Goal: Communication & Community: Answer question/provide support

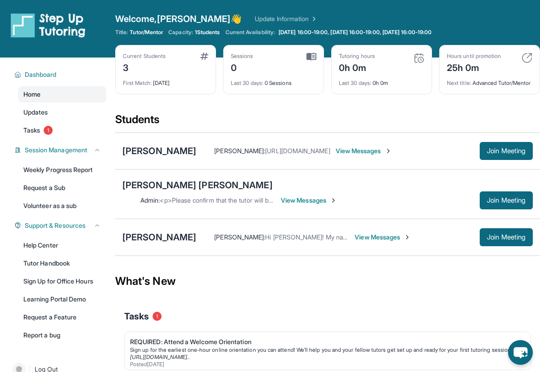
click at [76, 100] on link "Home" at bounding box center [62, 94] width 88 height 16
click at [73, 107] on link "Updates" at bounding box center [62, 112] width 88 height 16
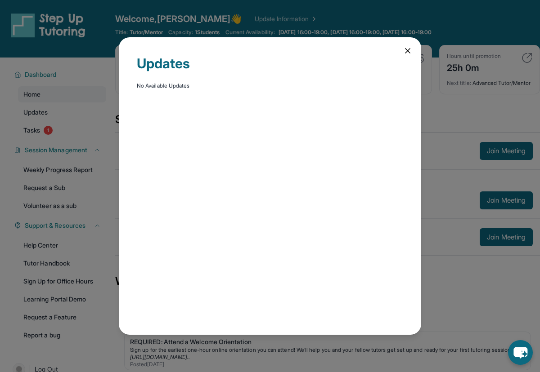
click at [406, 52] on icon at bounding box center [407, 51] width 4 height 4
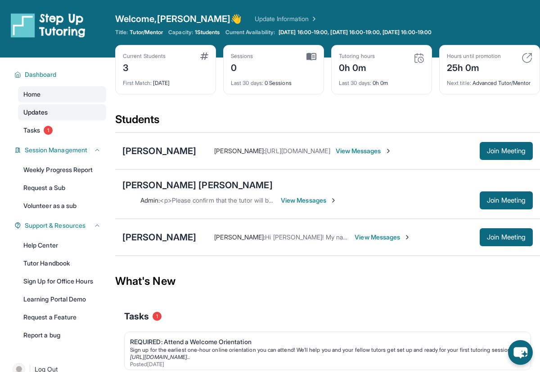
click at [38, 109] on span "Updates" at bounding box center [35, 112] width 25 height 9
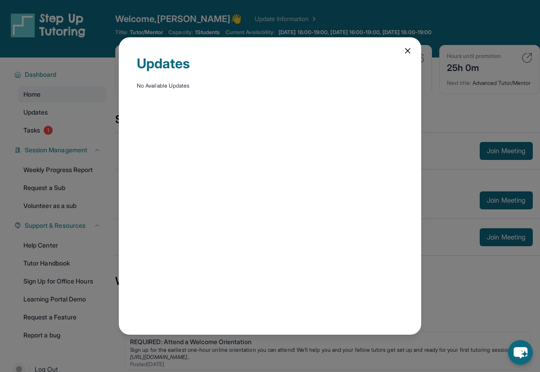
click at [405, 51] on icon at bounding box center [407, 50] width 9 height 9
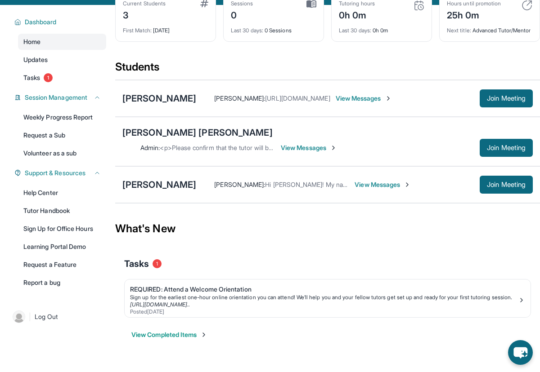
scroll to position [58, 0]
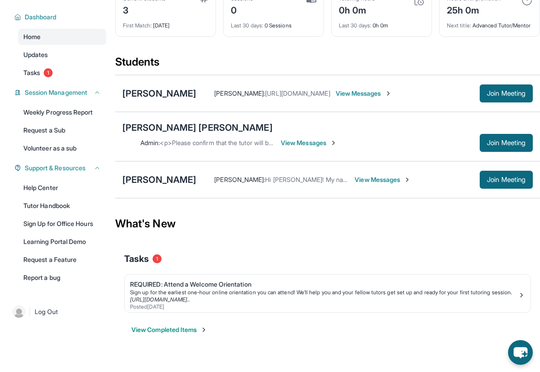
click at [355, 98] on span "View Messages" at bounding box center [364, 93] width 56 height 9
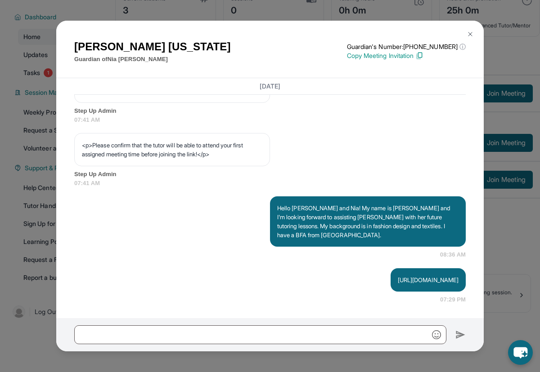
scroll to position [565, 0]
click at [471, 31] on img at bounding box center [470, 34] width 7 height 7
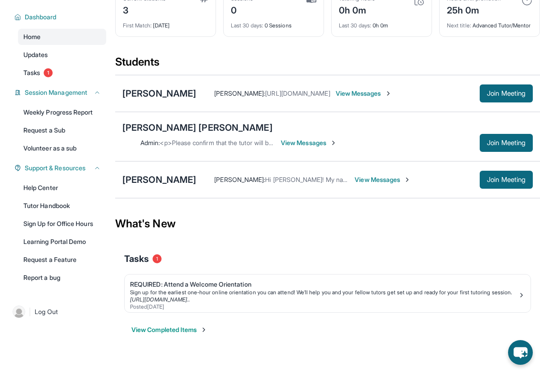
scroll to position [0, 0]
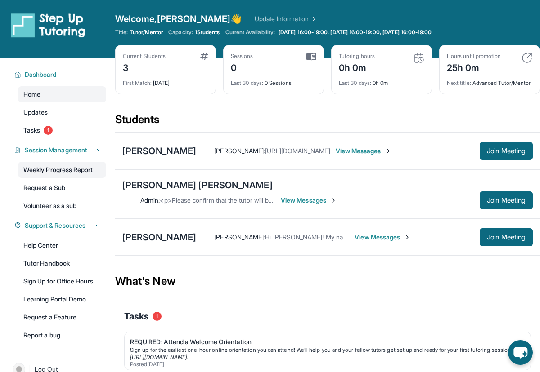
click at [43, 171] on link "Weekly Progress Report" at bounding box center [62, 170] width 88 height 16
click at [72, 133] on link "Tasks 1" at bounding box center [62, 130] width 88 height 16
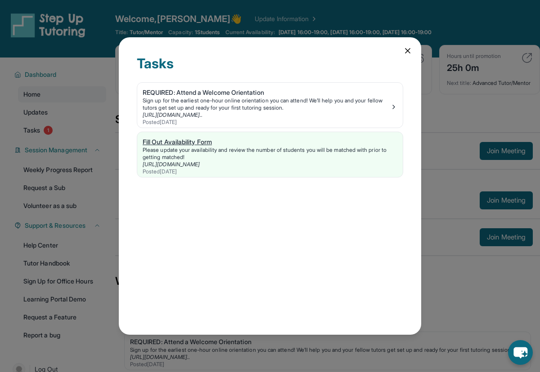
click at [185, 143] on div "Fill Out Availability Form" at bounding box center [270, 142] width 255 height 9
click at [268, 90] on div "REQUIRED: Attend a Welcome Orientation" at bounding box center [266, 92] width 247 height 9
click at [235, 91] on div "REQUIRED: Attend a Welcome Orientation" at bounding box center [266, 92] width 247 height 9
click at [408, 49] on icon at bounding box center [407, 51] width 4 height 4
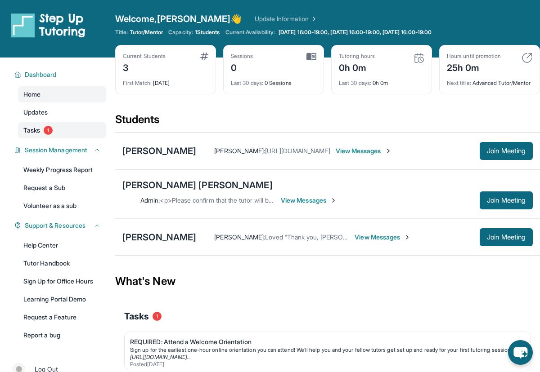
click at [31, 131] on span "Tasks" at bounding box center [31, 130] width 17 height 9
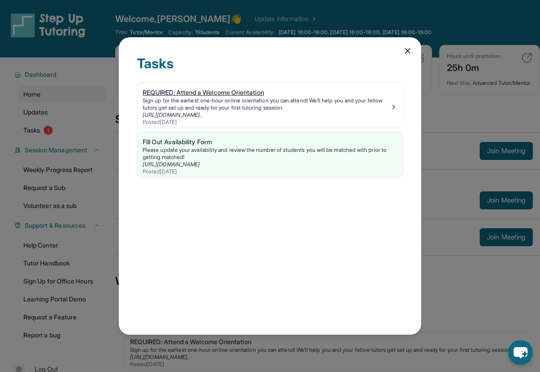
drag, startPoint x: 405, startPoint y: 54, endPoint x: 381, endPoint y: 103, distance: 54.1
click at [381, 103] on div "Tasks REQUIRED: Attend a Welcome Orientation Sign up for the earliest one-hour …" at bounding box center [270, 186] width 302 height 298
click at [244, 144] on div "Fill Out Availability Form" at bounding box center [270, 142] width 255 height 9
click at [417, 55] on div "Tasks REQUIRED: Attend a Welcome Orientation Sign up for the earliest one-hour …" at bounding box center [270, 186] width 302 height 298
click at [408, 54] on icon at bounding box center [407, 50] width 9 height 9
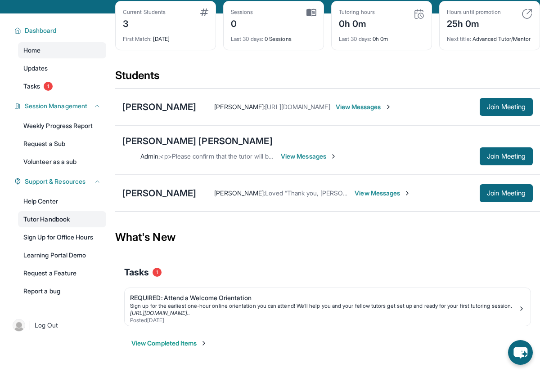
scroll to position [58, 0]
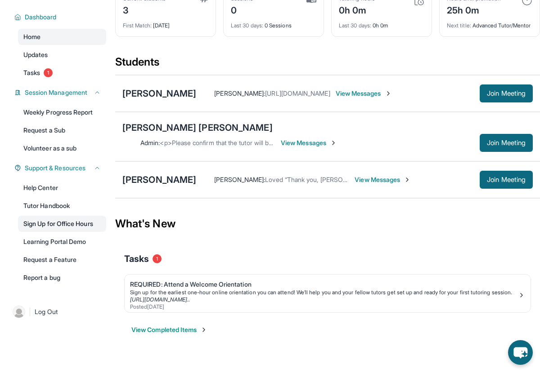
click at [53, 227] on link "Sign Up for Office Hours" at bounding box center [62, 224] width 88 height 16
click at [45, 117] on link "Weekly Progress Report" at bounding box center [62, 112] width 88 height 16
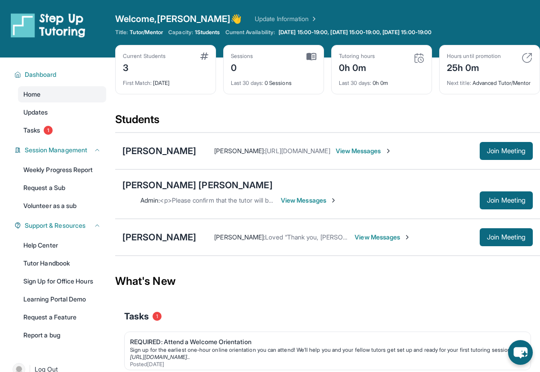
click at [346, 156] on span "View Messages" at bounding box center [364, 151] width 56 height 9
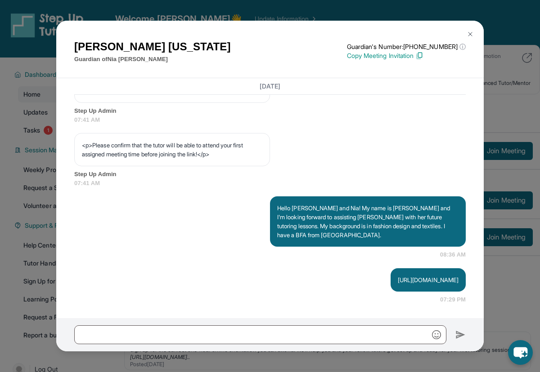
scroll to position [565, 0]
click at [470, 34] on img at bounding box center [470, 34] width 7 height 7
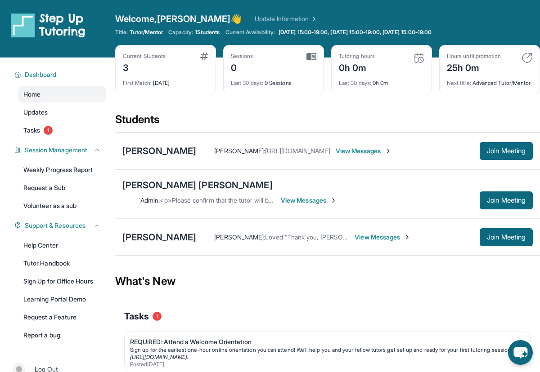
click at [337, 196] on span "View Messages" at bounding box center [309, 200] width 56 height 9
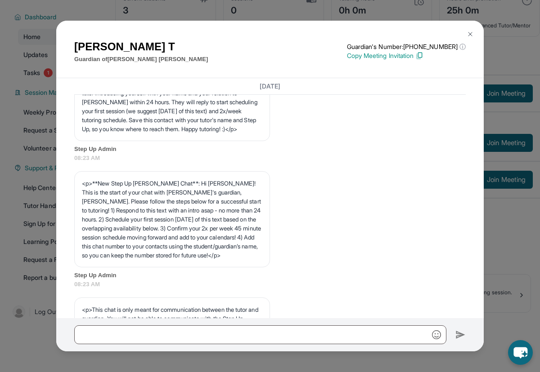
scroll to position [0, 0]
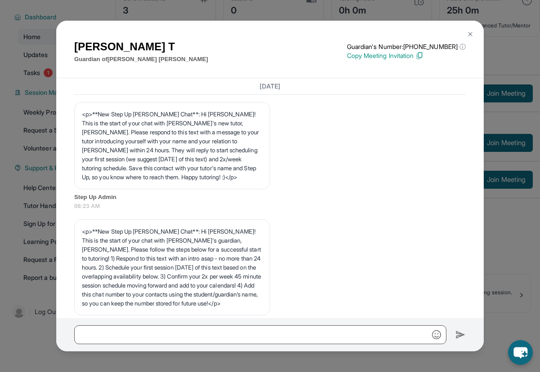
click at [471, 32] on img at bounding box center [470, 34] width 7 height 7
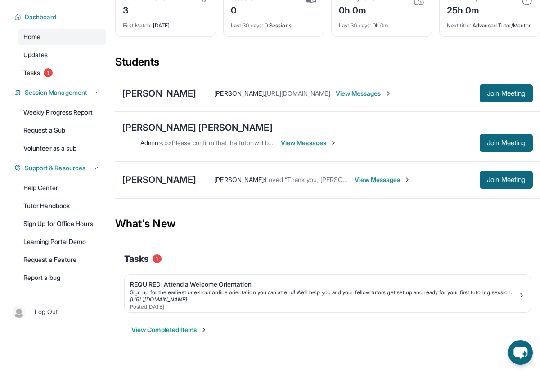
click at [387, 176] on span "View Messages" at bounding box center [383, 179] width 56 height 9
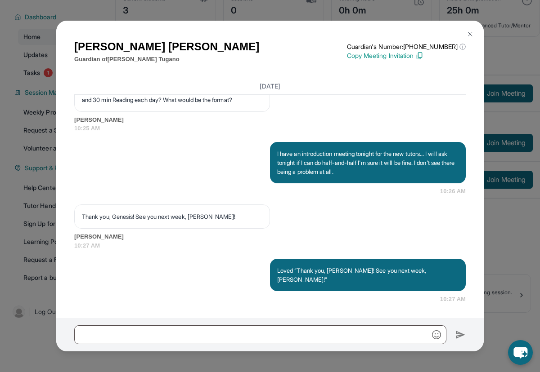
scroll to position [971, 0]
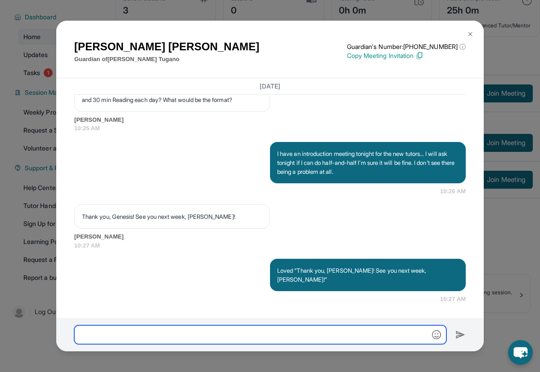
click at [184, 335] on input "text" at bounding box center [260, 335] width 372 height 19
type input "*"
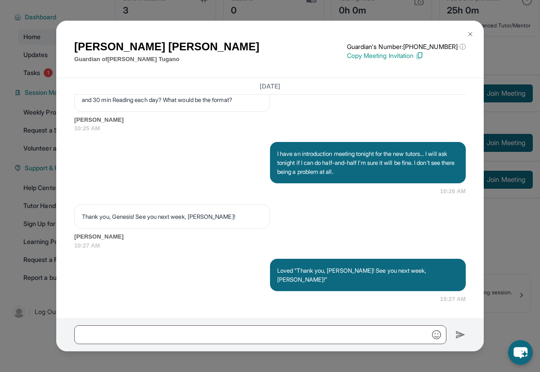
click at [470, 35] on img at bounding box center [470, 34] width 7 height 7
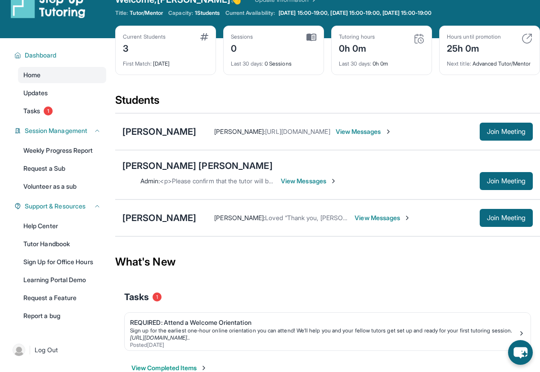
scroll to position [18, 0]
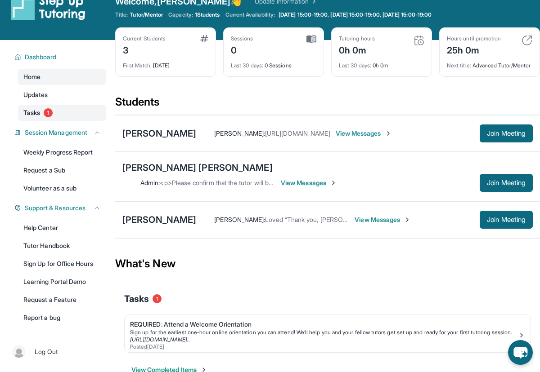
click at [33, 109] on span "Tasks" at bounding box center [31, 112] width 17 height 9
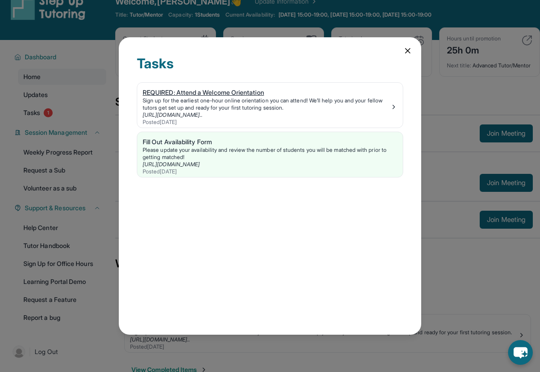
click at [197, 101] on div "Sign up for the earliest one-hour online orientation you can attend! We’ll help…" at bounding box center [266, 104] width 247 height 14
click at [406, 52] on icon at bounding box center [407, 51] width 4 height 4
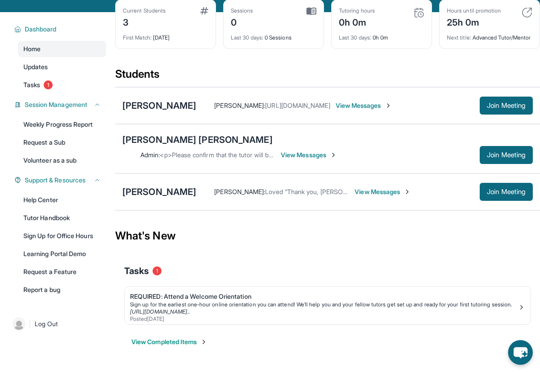
scroll to position [58, 0]
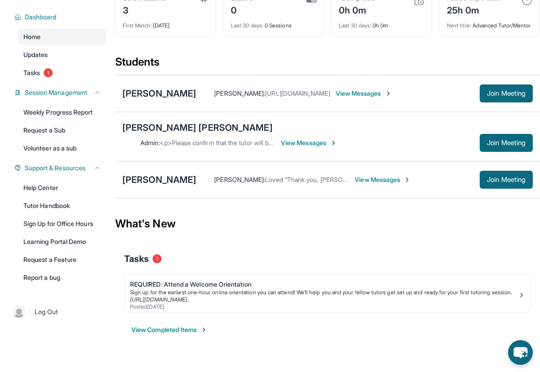
click at [385, 175] on span "View Messages" at bounding box center [383, 179] width 56 height 9
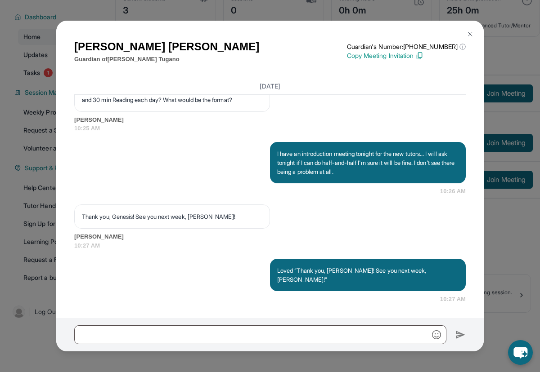
scroll to position [971, 0]
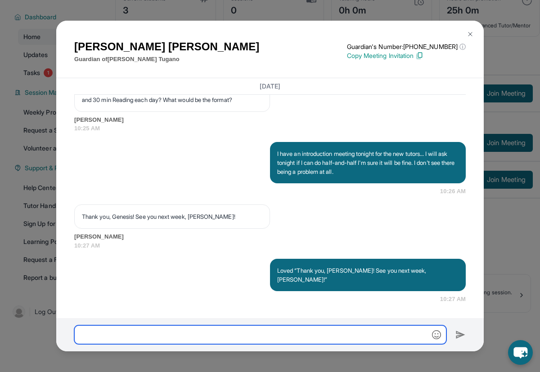
click at [180, 335] on input "text" at bounding box center [260, 335] width 372 height 19
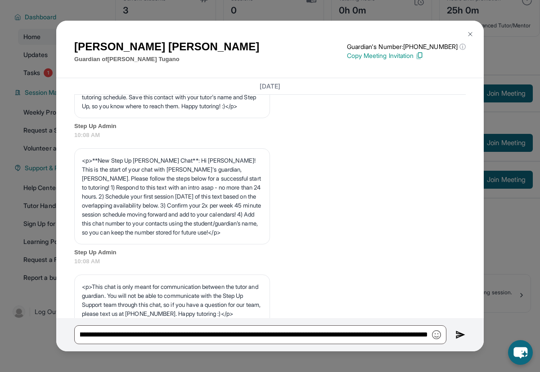
scroll to position [0, 0]
drag, startPoint x: 156, startPoint y: 178, endPoint x: 178, endPoint y: 179, distance: 22.1
click at [178, 179] on p "<p>**New Step Up Tutoring Match Chat**: Hi Sophia! This is the start of your ch…" at bounding box center [172, 196] width 180 height 81
copy p "Ysabela"
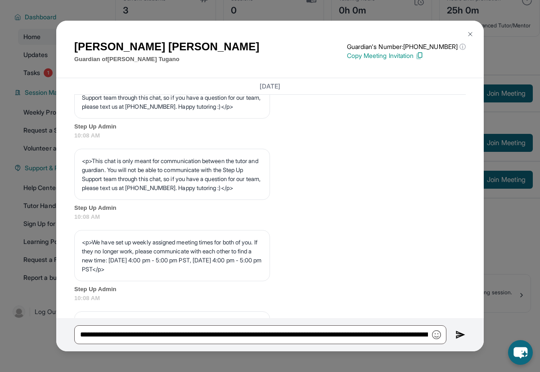
scroll to position [450, 0]
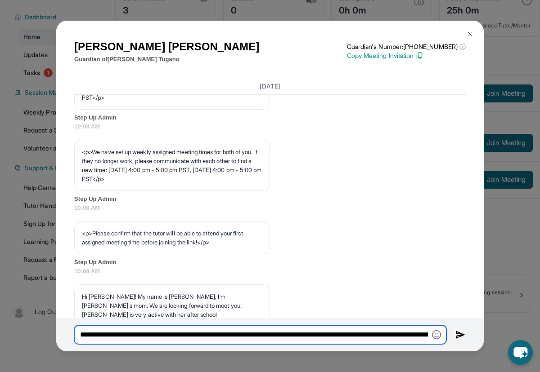
click at [428, 334] on input "**********" at bounding box center [260, 335] width 372 height 19
paste input "*******"
click at [427, 336] on input "**********" at bounding box center [260, 335] width 372 height 19
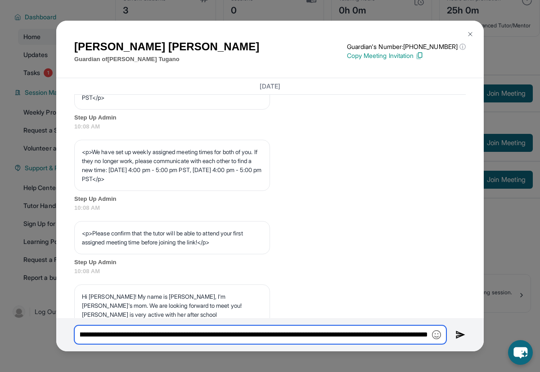
click at [393, 338] on input "**********" at bounding box center [260, 335] width 372 height 19
drag, startPoint x: 412, startPoint y: 337, endPoint x: 377, endPoint y: 336, distance: 34.2
click at [377, 336] on input "**********" at bounding box center [260, 335] width 372 height 19
paste input "********"
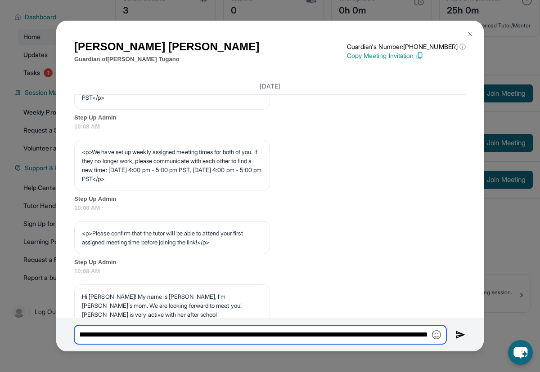
scroll to position [0, 1210]
click at [359, 336] on input "**********" at bounding box center [260, 335] width 372 height 19
drag, startPoint x: 373, startPoint y: 336, endPoint x: 330, endPoint y: 332, distance: 42.9
click at [330, 332] on input "**********" at bounding box center [260, 335] width 372 height 19
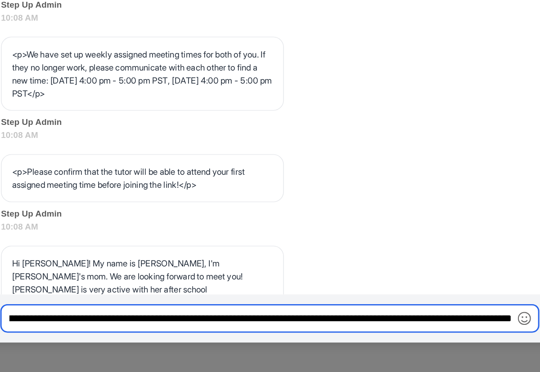
click at [349, 336] on input "**********" at bounding box center [260, 335] width 372 height 19
click at [415, 335] on input "**********" at bounding box center [260, 335] width 372 height 19
type input "**********"
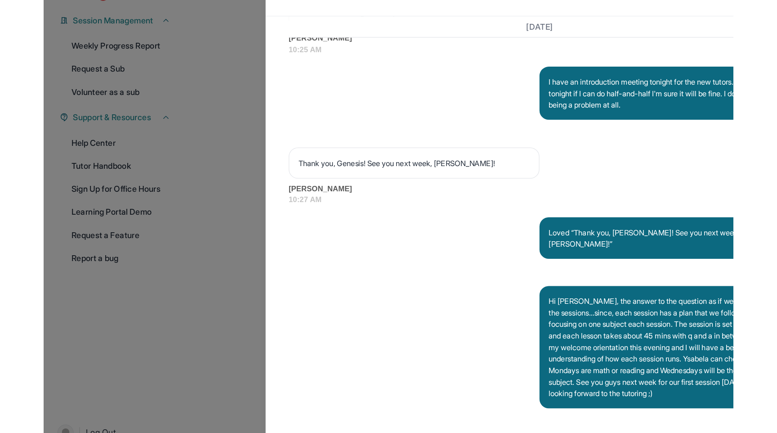
scroll to position [1040, 0]
